Goal: Obtain resource: Download file/media

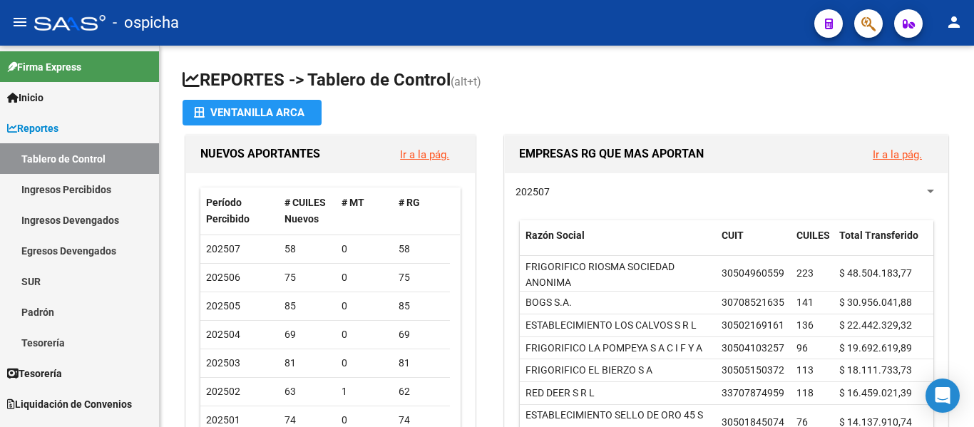
click at [868, 24] on icon "button" at bounding box center [869, 24] width 14 height 16
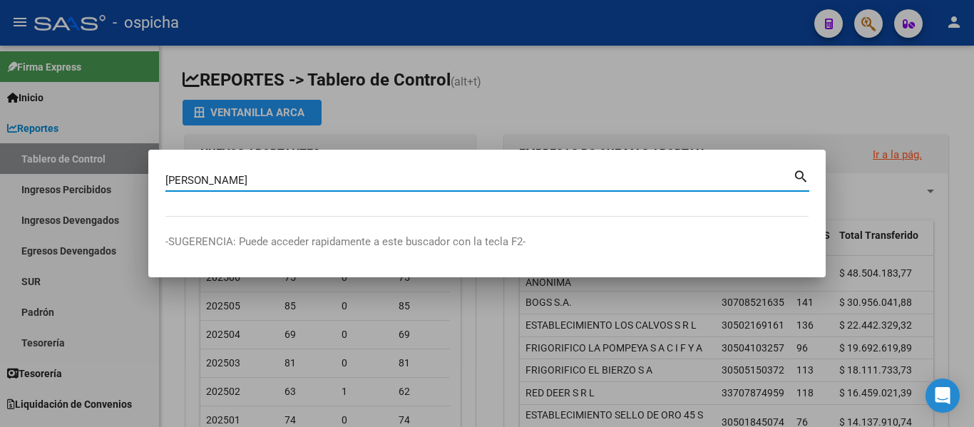
type input "[PERSON_NAME]"
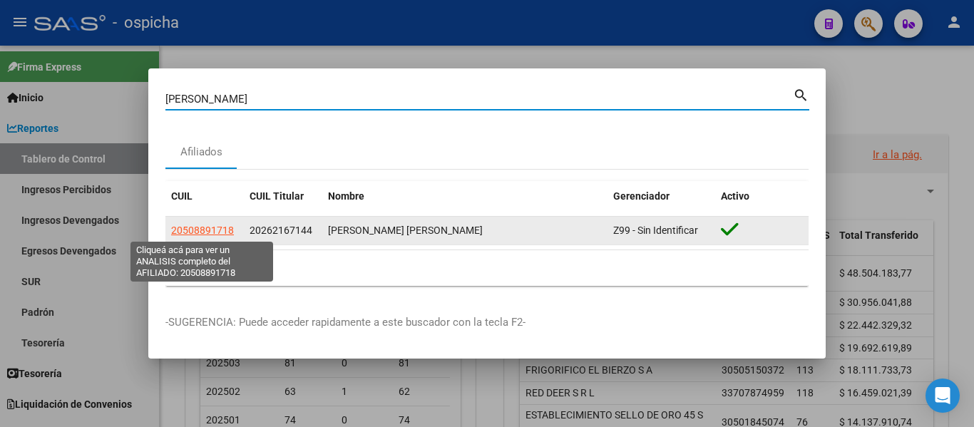
click at [217, 228] on span "20508891718" at bounding box center [202, 230] width 63 height 11
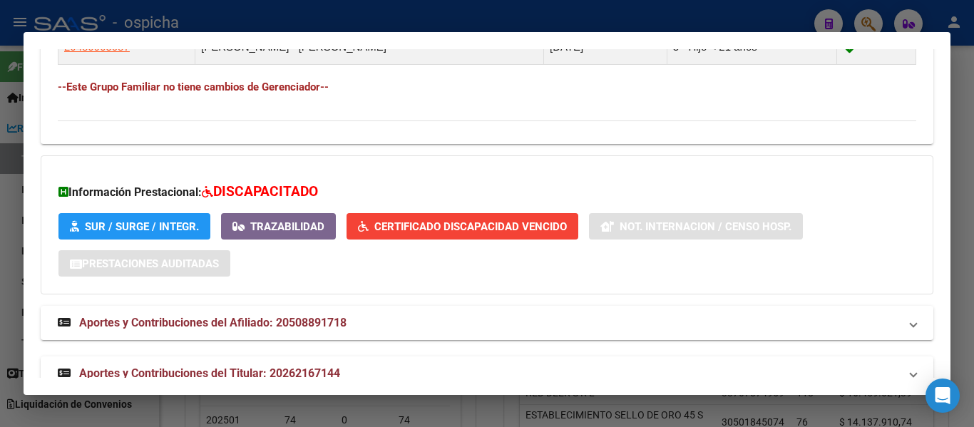
scroll to position [966, 0]
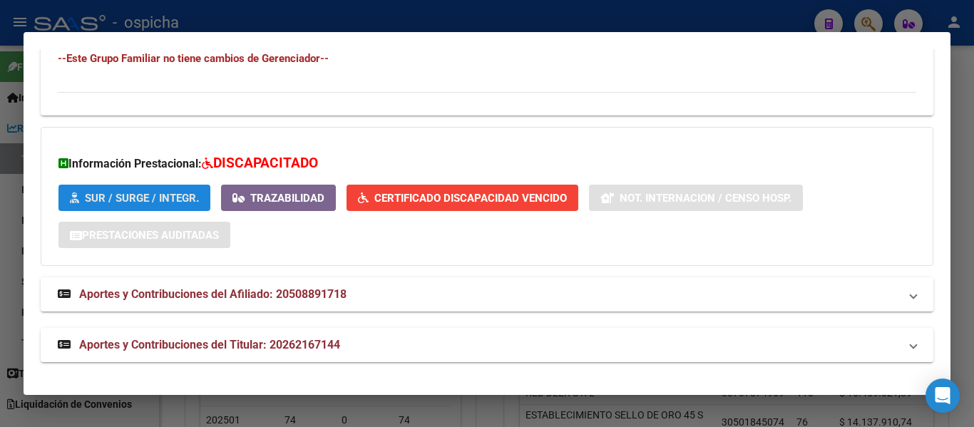
click at [101, 193] on span "SUR / SURGE / INTEGR." at bounding box center [142, 198] width 114 height 13
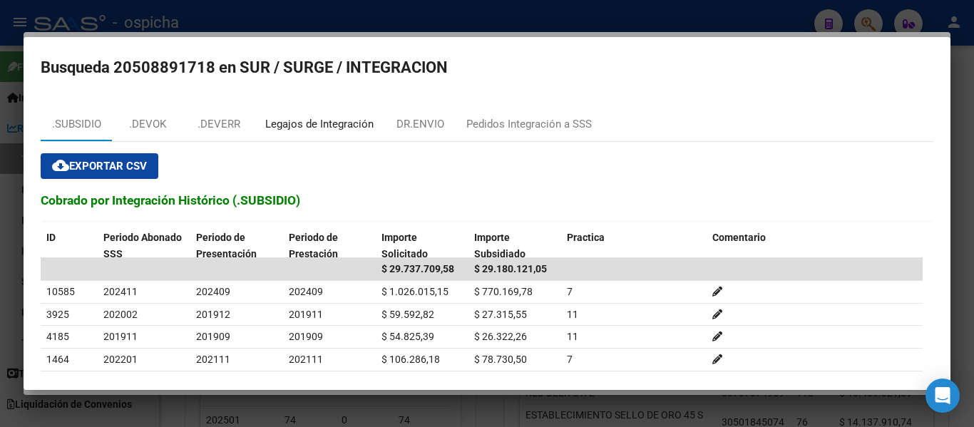
click at [345, 118] on div "Legajos de Integración" at bounding box center [319, 124] width 108 height 16
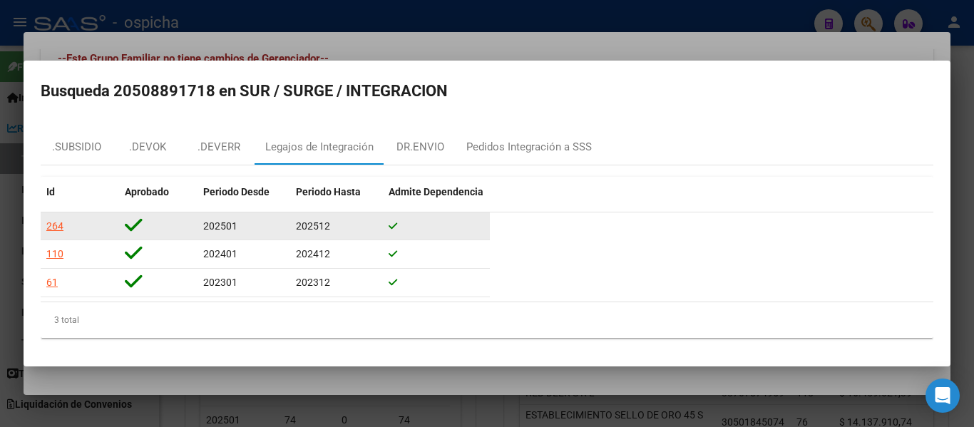
click at [55, 226] on div "264" at bounding box center [54, 226] width 17 height 16
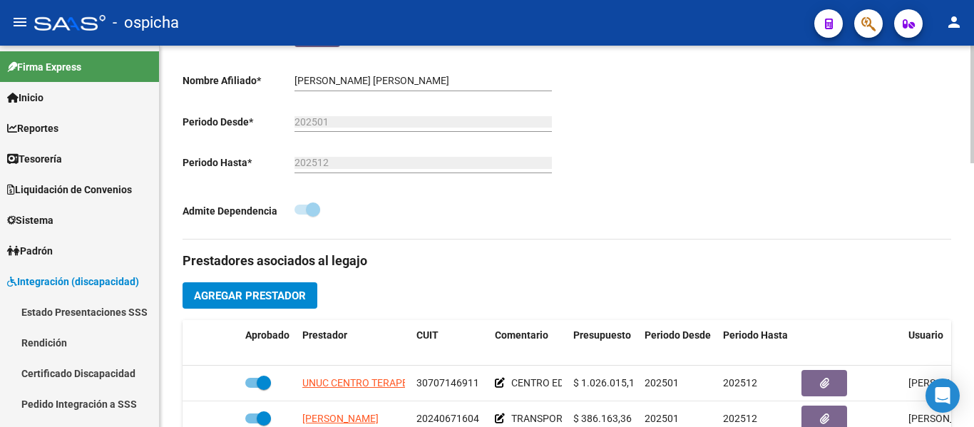
scroll to position [428, 0]
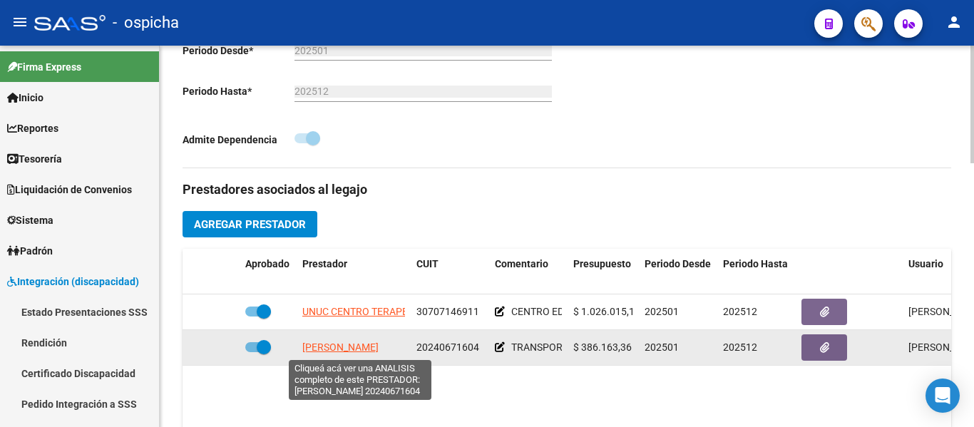
click at [379, 346] on span "[PERSON_NAME]" at bounding box center [340, 347] width 76 height 11
type textarea "20240671604"
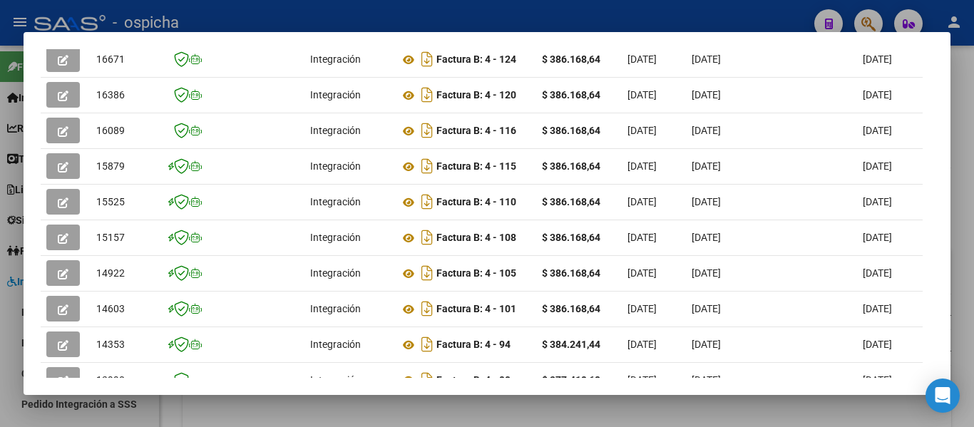
scroll to position [430, 0]
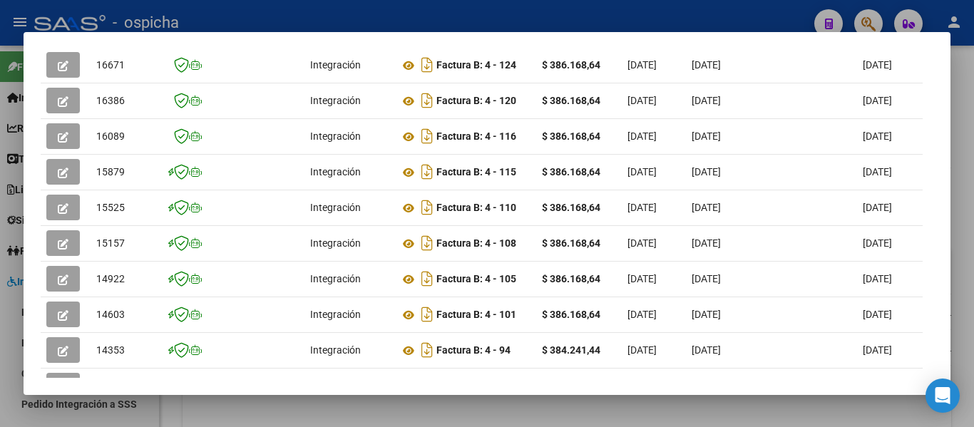
click at [964, 125] on div at bounding box center [487, 213] width 974 height 427
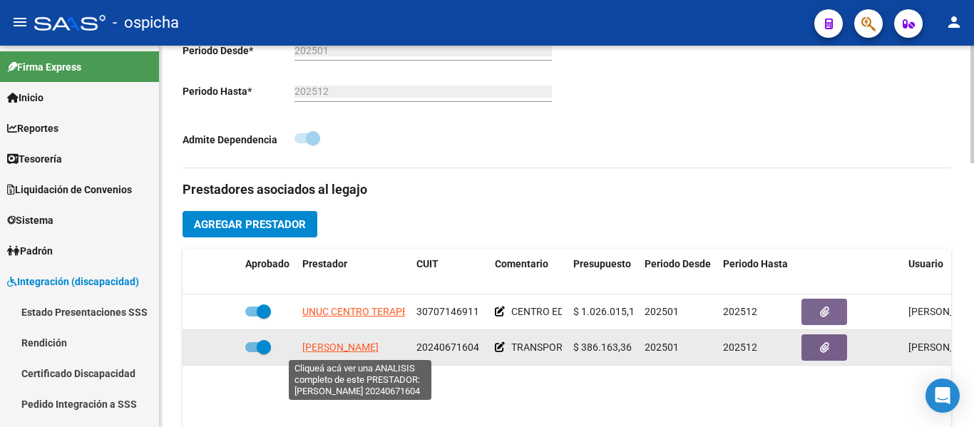
click at [366, 345] on span "[PERSON_NAME]" at bounding box center [340, 347] width 76 height 11
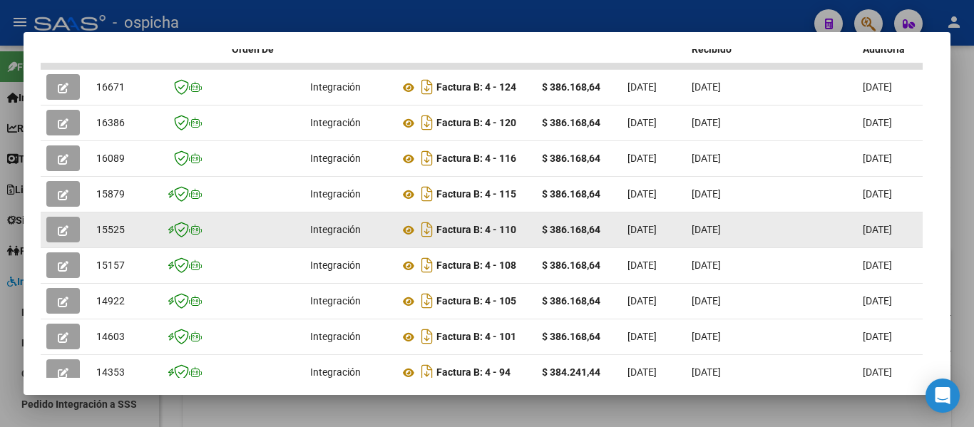
scroll to position [410, 0]
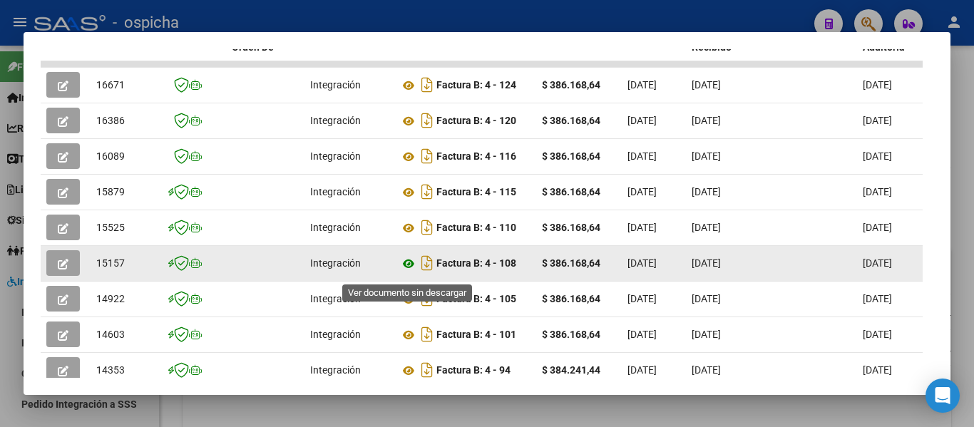
click at [407, 272] on icon at bounding box center [408, 263] width 19 height 17
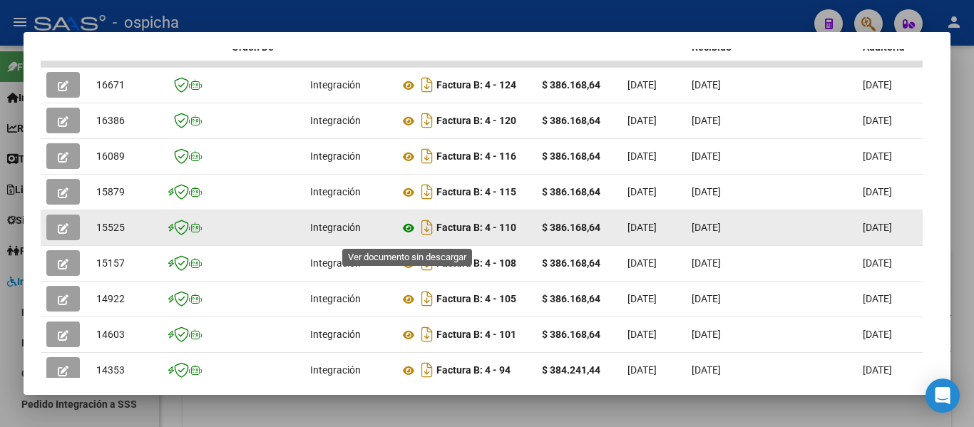
click at [409, 233] on icon at bounding box center [408, 228] width 19 height 17
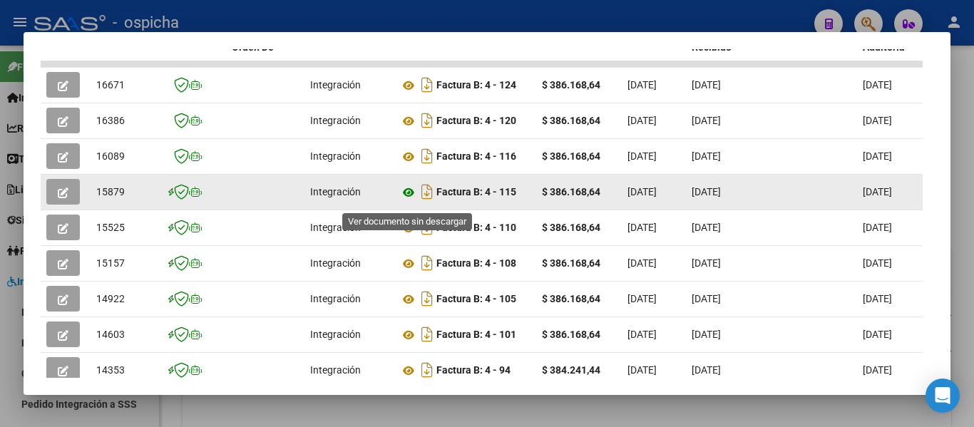
click at [410, 199] on icon at bounding box center [408, 192] width 19 height 17
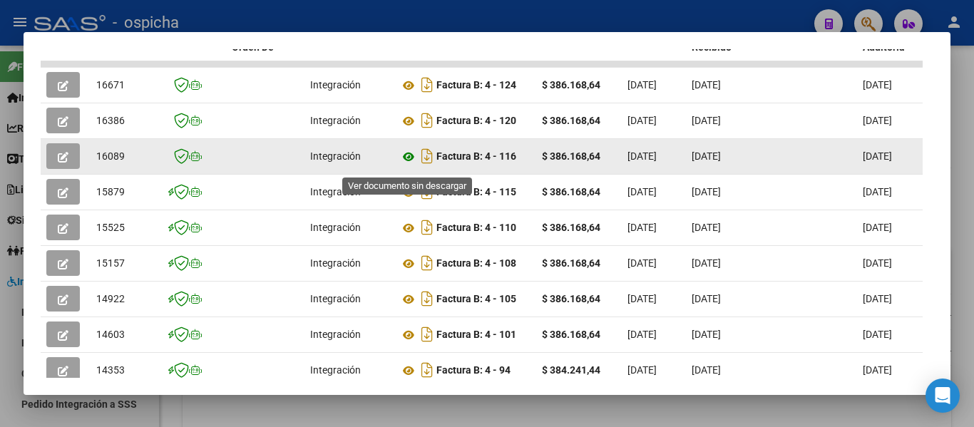
click at [411, 164] on icon at bounding box center [408, 156] width 19 height 17
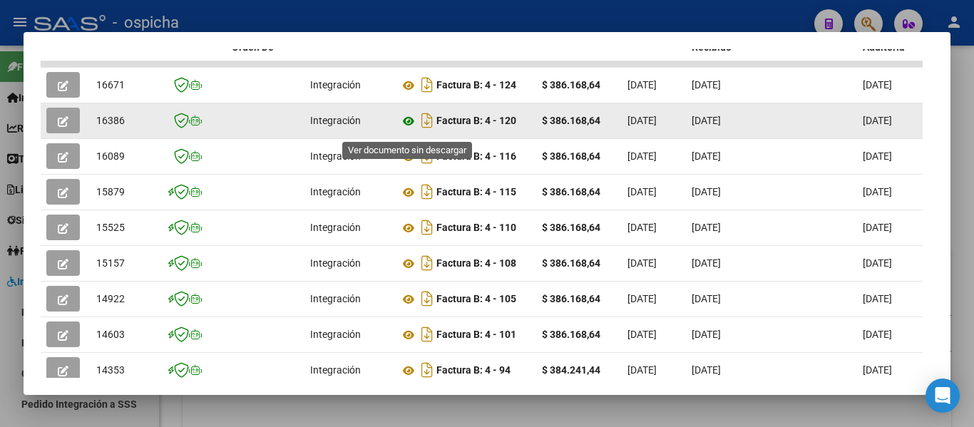
click at [408, 128] on icon at bounding box center [408, 121] width 19 height 17
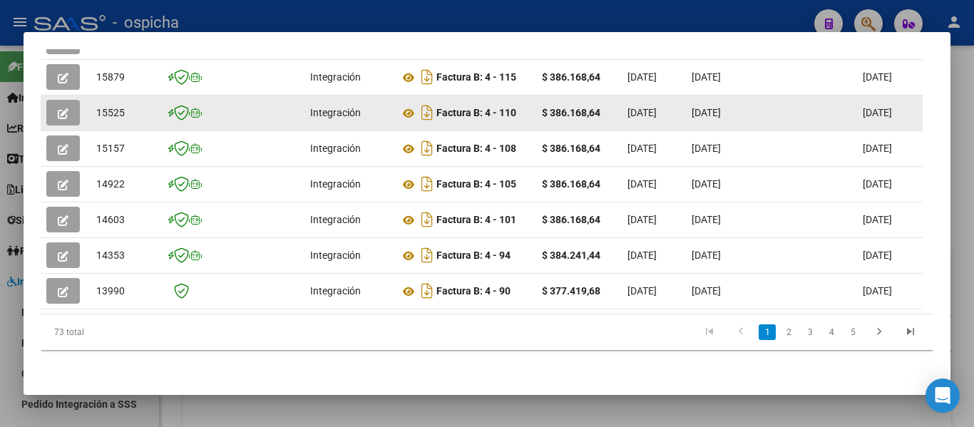
scroll to position [542, 0]
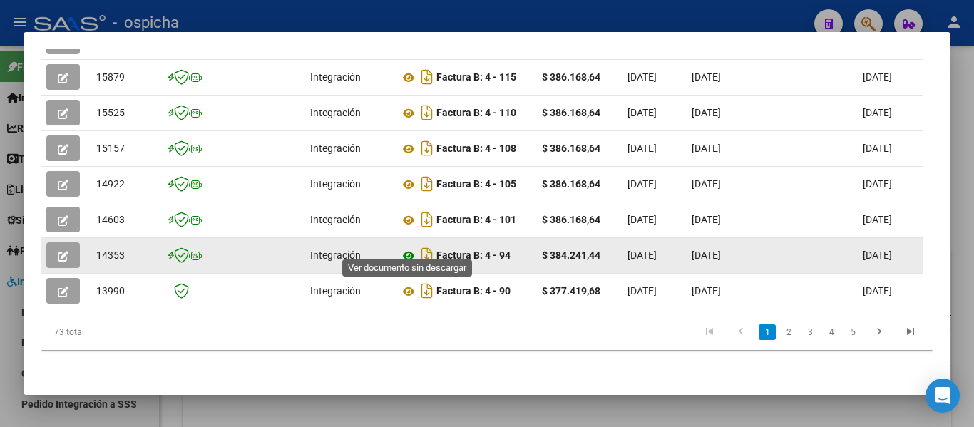
click at [407, 248] on icon at bounding box center [408, 256] width 19 height 17
